Goal: Task Accomplishment & Management: Use online tool/utility

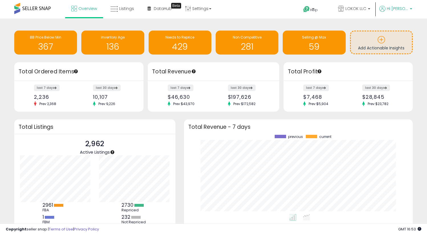
click at [389, 11] on span "Hi [PERSON_NAME]" at bounding box center [397, 9] width 21 height 6
click at [390, 12] on p "Hi [PERSON_NAME]" at bounding box center [395, 9] width 33 height 7
click at [117, 15] on link "Listings" at bounding box center [122, 8] width 32 height 17
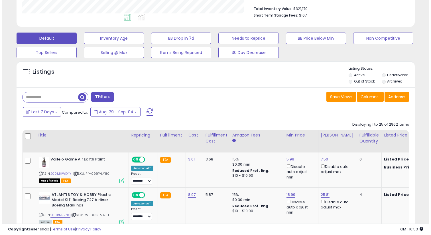
scroll to position [140, 0]
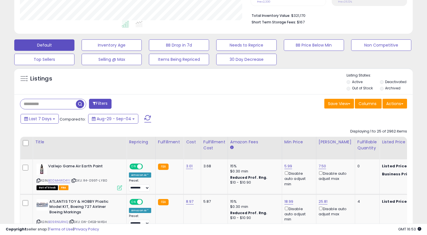
click at [390, 106] on button "Actions" at bounding box center [395, 104] width 25 height 10
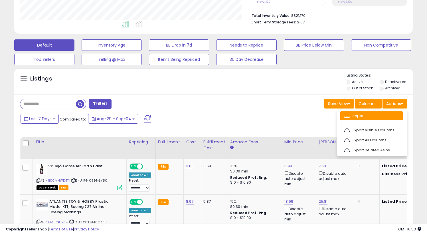
click at [383, 111] on link "Import" at bounding box center [371, 115] width 62 height 9
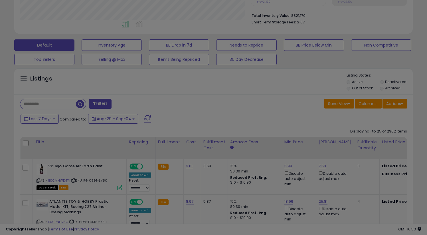
scroll to position [117, 233]
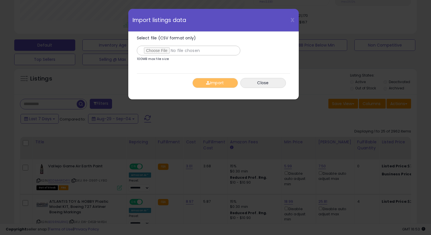
click at [175, 45] on label "Select file (CSV format only)" at bounding box center [189, 45] width 104 height 19
click at [175, 46] on input "Select file (CSV format only)" at bounding box center [189, 51] width 104 height 10
click at [232, 87] on button "Import" at bounding box center [216, 83] width 46 height 10
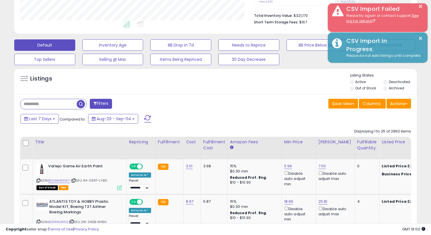
scroll to position [285123, 285009]
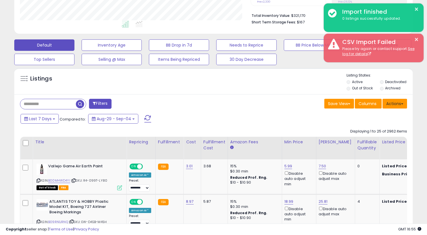
click at [391, 102] on button "Actions" at bounding box center [395, 104] width 25 height 10
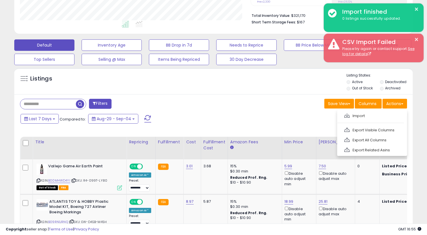
click at [386, 110] on ul "Import Export Visible Columns Export All Columns Export Related Asins" at bounding box center [372, 133] width 70 height 46
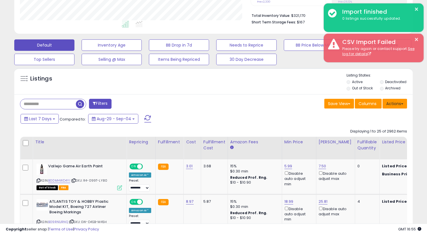
click at [391, 104] on button "Actions" at bounding box center [395, 104] width 25 height 10
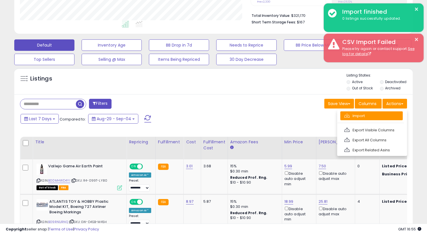
click at [389, 113] on link "Import" at bounding box center [371, 115] width 62 height 9
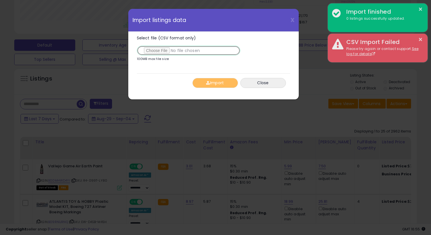
click at [169, 46] on input "Select file (CSV format only)" at bounding box center [189, 51] width 104 height 10
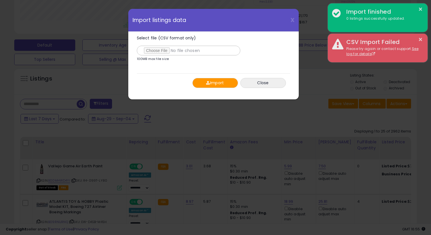
click at [222, 82] on button "Import" at bounding box center [216, 83] width 46 height 10
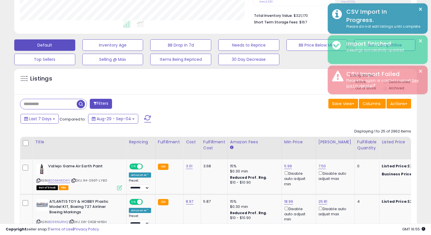
scroll to position [285123, 285009]
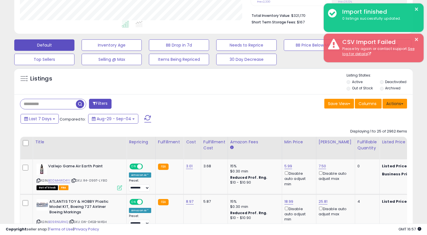
click at [389, 104] on button "Actions" at bounding box center [395, 104] width 25 height 10
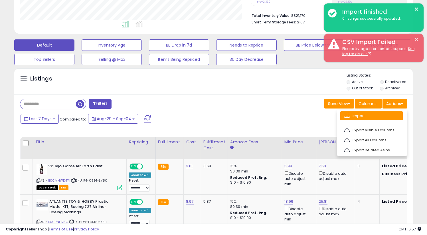
click at [380, 112] on link "Import" at bounding box center [371, 115] width 62 height 9
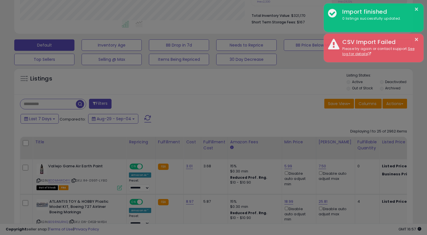
scroll to position [117, 233]
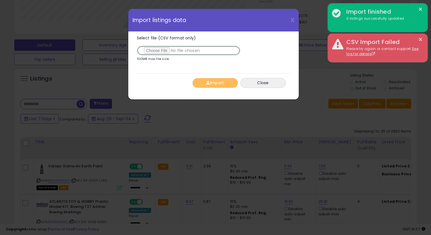
click at [176, 51] on input "Select file (CSV format only)" at bounding box center [189, 51] width 104 height 10
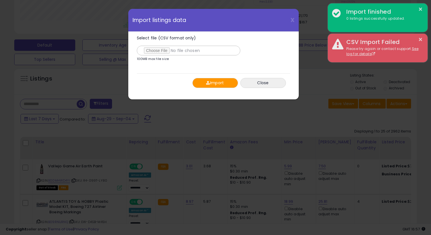
click at [209, 89] on div "Import Close" at bounding box center [213, 82] width 153 height 19
click at [206, 85] on button "Import" at bounding box center [216, 83] width 46 height 10
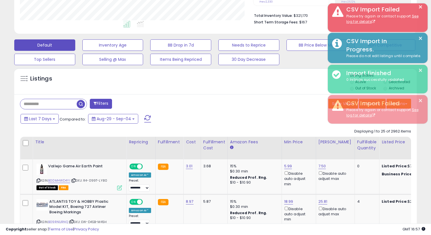
scroll to position [285123, 285009]
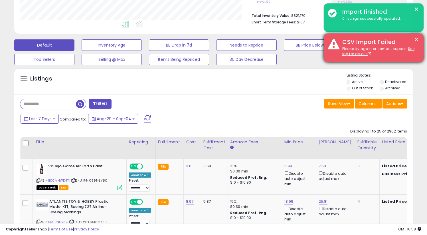
click at [418, 37] on div "× CSV Import Failed Please try again or contact support. See log for details" at bounding box center [374, 48] width 100 height 29
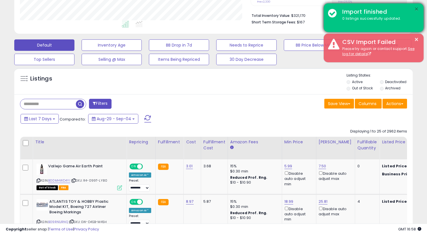
click at [416, 9] on button "×" at bounding box center [416, 9] width 5 height 7
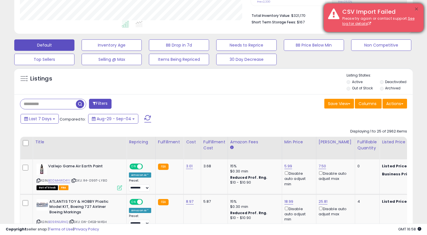
click at [415, 41] on div "Non Competitive" at bounding box center [381, 44] width 67 height 11
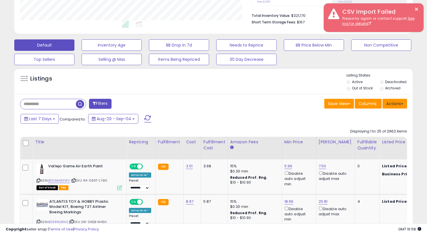
click at [392, 102] on button "Actions" at bounding box center [395, 104] width 25 height 10
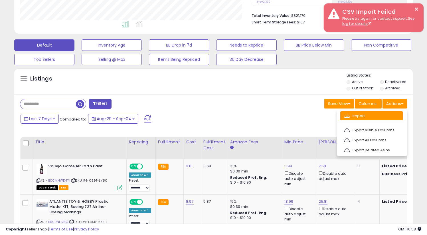
click at [383, 111] on link "Import" at bounding box center [371, 115] width 62 height 9
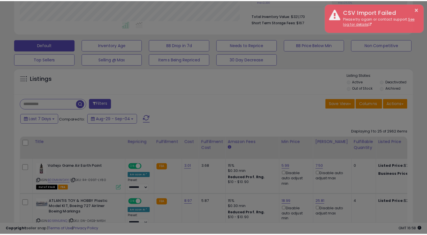
scroll to position [117, 233]
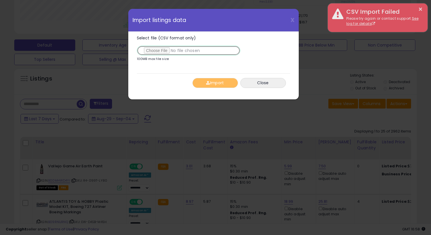
click at [171, 50] on input "Select file (CSV format only)" at bounding box center [189, 51] width 104 height 10
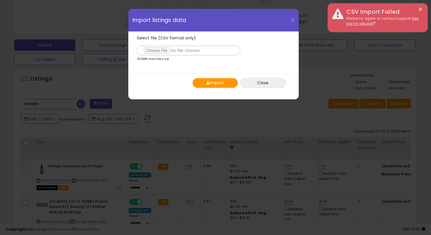
click at [212, 82] on button "Import" at bounding box center [216, 83] width 46 height 10
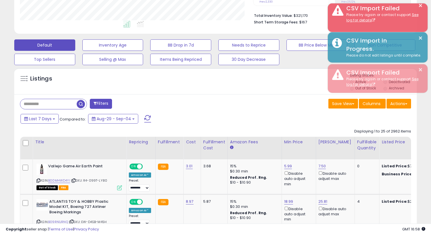
scroll to position [285123, 285009]
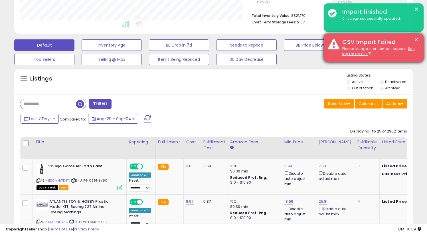
click at [412, 37] on div "× CSV Import Failed Please try again or contact support. See log for details" at bounding box center [374, 48] width 100 height 29
click at [414, 38] on button "×" at bounding box center [416, 39] width 5 height 7
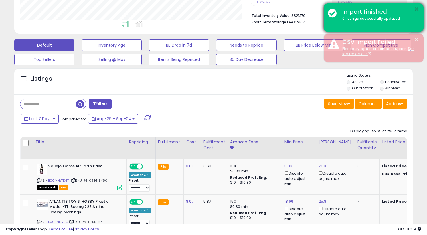
click at [415, 8] on button "×" at bounding box center [416, 9] width 5 height 7
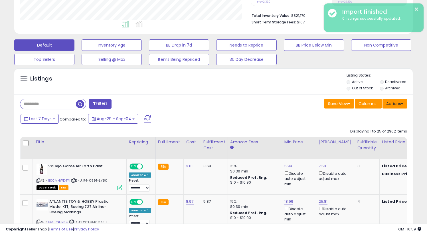
click at [398, 99] on button "Actions" at bounding box center [395, 104] width 25 height 10
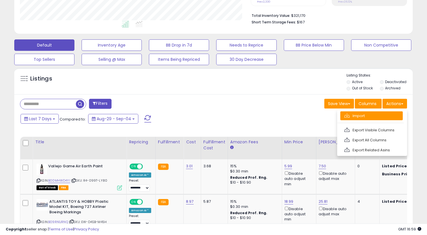
click at [351, 118] on link "Import" at bounding box center [371, 115] width 62 height 9
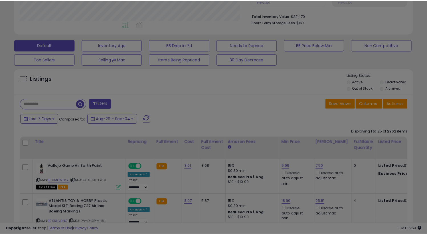
scroll to position [117, 233]
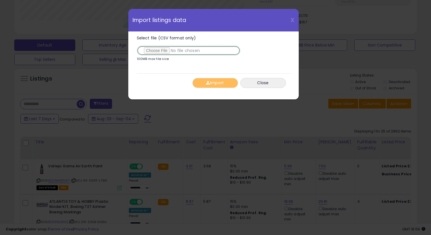
click at [171, 52] on input "Select file (CSV format only)" at bounding box center [189, 51] width 104 height 10
type input "**********"
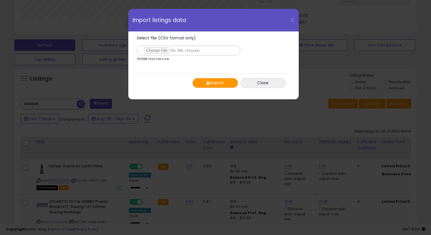
click at [207, 84] on span "button" at bounding box center [208, 83] width 4 height 4
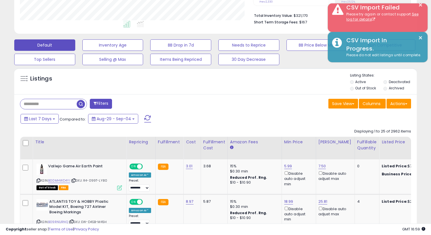
scroll to position [285123, 285009]
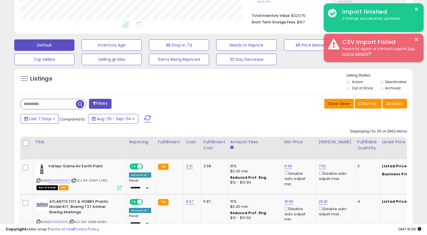
click at [341, 104] on button "Save View" at bounding box center [339, 104] width 30 height 10
click at [392, 99] on button "Actions" at bounding box center [395, 104] width 25 height 10
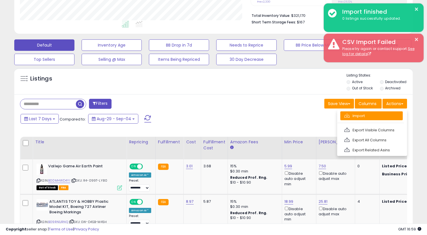
click at [352, 114] on link "Import" at bounding box center [371, 115] width 62 height 9
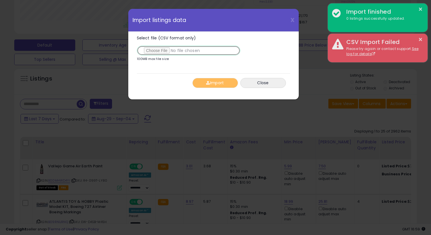
click at [175, 51] on input "Select file (CSV format only)" at bounding box center [189, 51] width 104 height 10
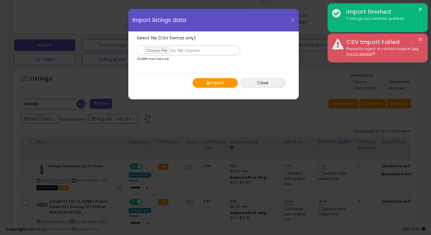
click at [221, 81] on button "Import" at bounding box center [216, 83] width 46 height 10
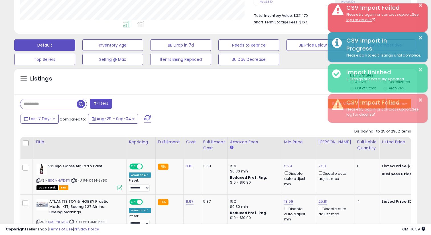
scroll to position [285123, 285009]
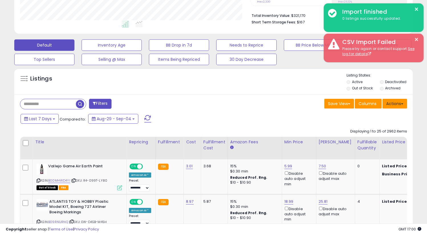
click at [404, 105] on button "Actions" at bounding box center [395, 104] width 25 height 10
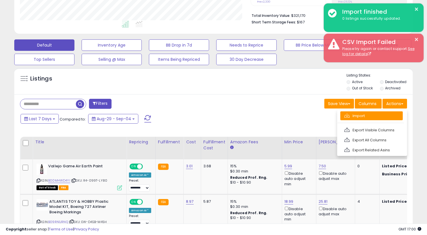
click at [379, 116] on link "Import" at bounding box center [371, 115] width 62 height 9
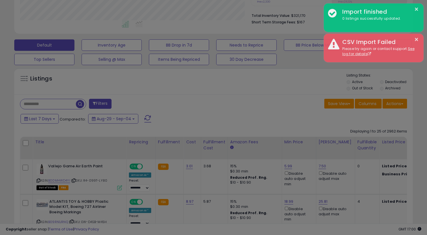
scroll to position [117, 233]
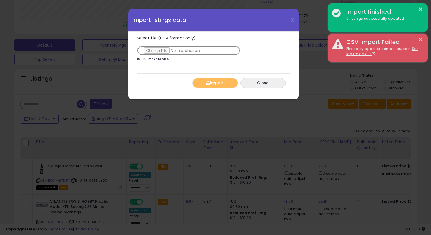
click at [175, 52] on input "Select file (CSV format only)" at bounding box center [189, 51] width 104 height 10
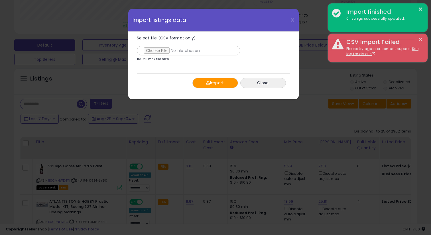
click at [223, 79] on button "Import" at bounding box center [216, 83] width 46 height 10
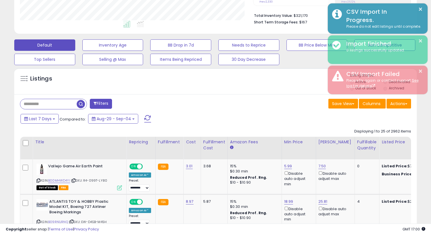
scroll to position [285123, 285009]
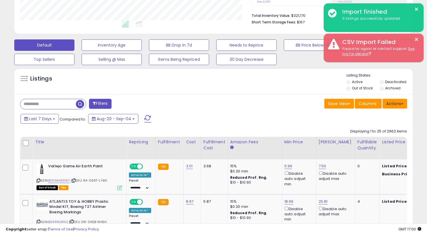
click at [385, 104] on button "Actions" at bounding box center [395, 104] width 25 height 10
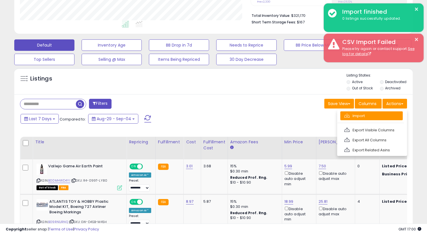
click at [385, 117] on link "Import" at bounding box center [371, 115] width 62 height 9
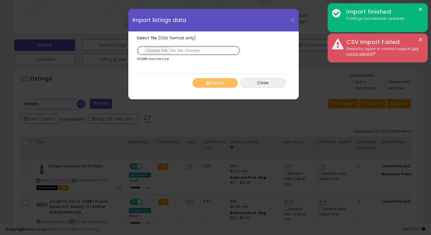
click at [177, 49] on input "Select file (CSV format only)" at bounding box center [189, 51] width 104 height 10
type input "**********"
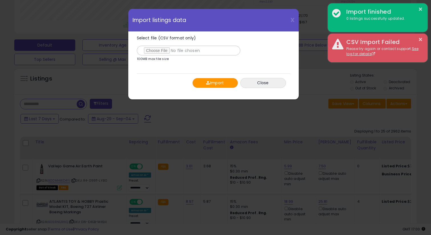
click at [222, 81] on button "Import" at bounding box center [216, 83] width 46 height 10
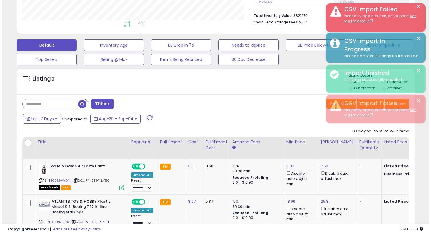
scroll to position [285123, 285009]
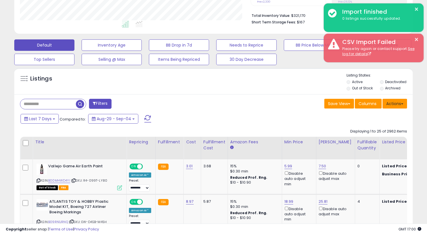
click at [392, 107] on button "Actions" at bounding box center [395, 104] width 25 height 10
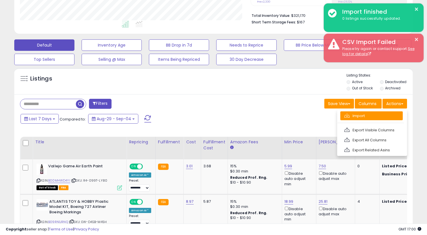
click at [355, 112] on link "Import" at bounding box center [371, 115] width 62 height 9
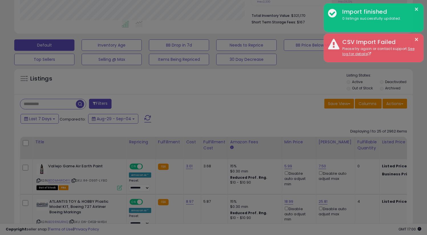
scroll to position [117, 233]
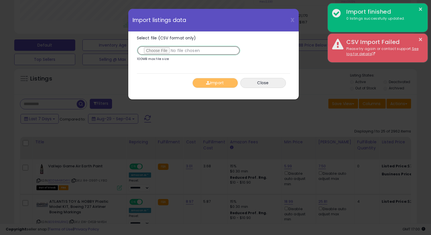
click at [182, 52] on input "Select file (CSV format only)" at bounding box center [189, 51] width 104 height 10
type input "**********"
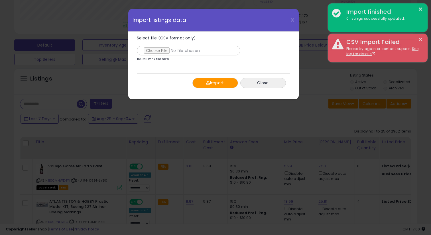
click at [226, 80] on button "Import" at bounding box center [216, 83] width 46 height 10
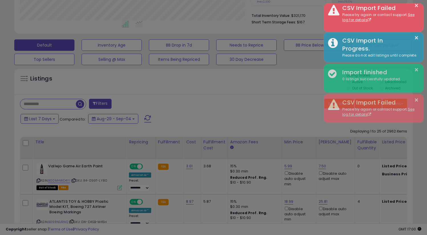
scroll to position [285123, 285009]
